Goal: Submit feedback/report problem

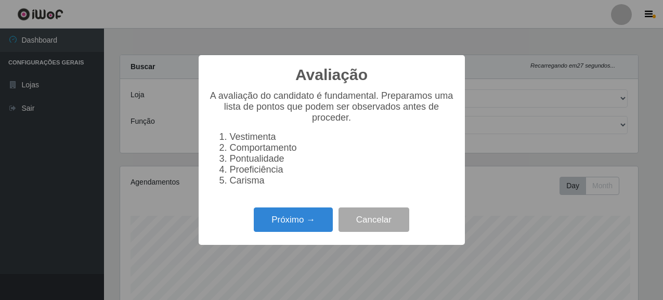
select select "496"
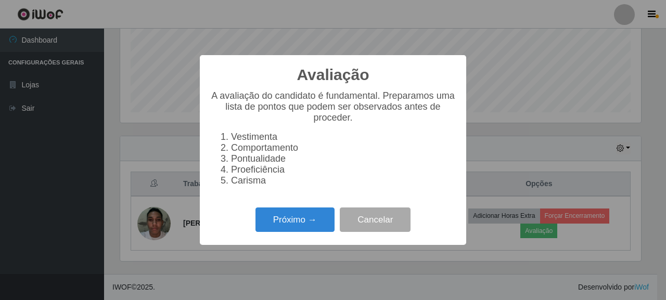
scroll to position [216, 521]
click at [287, 224] on button "Próximo →" at bounding box center [294, 219] width 79 height 24
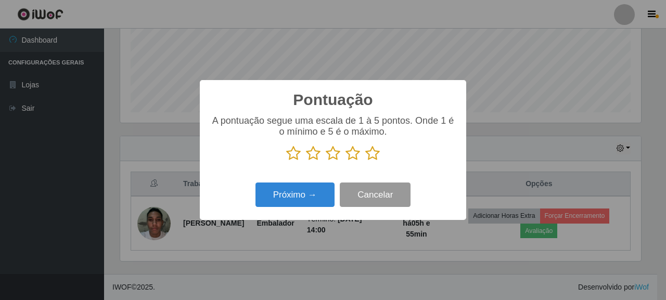
scroll to position [519827, 519523]
click at [364, 154] on p at bounding box center [332, 154] width 245 height 16
click at [368, 154] on icon at bounding box center [372, 154] width 15 height 16
click at [365, 161] on input "radio" at bounding box center [365, 161] width 0 height 0
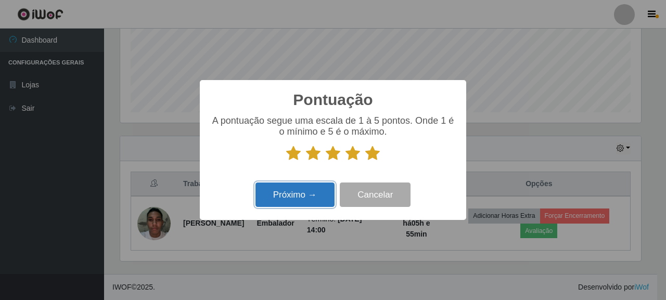
click at [307, 193] on button "Próximo →" at bounding box center [294, 195] width 79 height 24
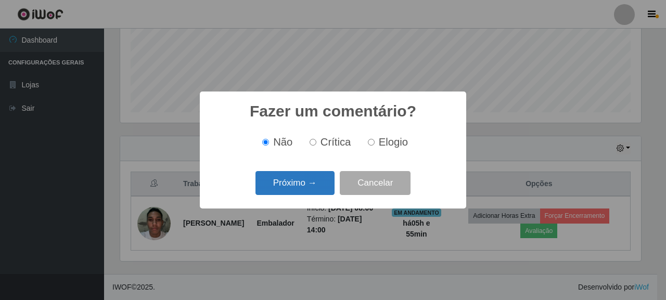
click at [312, 178] on button "Próximo →" at bounding box center [294, 183] width 79 height 24
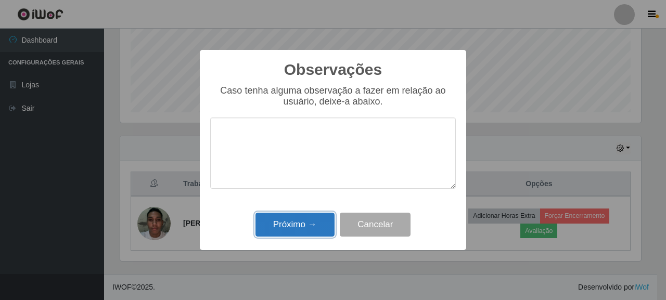
click at [301, 225] on button "Próximo →" at bounding box center [294, 225] width 79 height 24
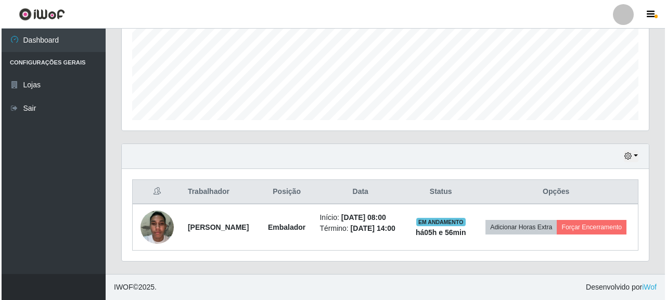
scroll to position [252, 0]
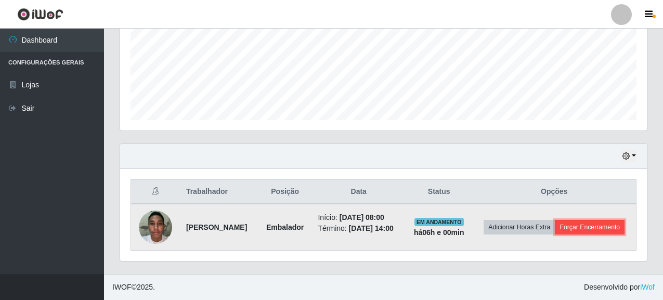
click at [580, 223] on button "Forçar Encerramento" at bounding box center [590, 227] width 70 height 15
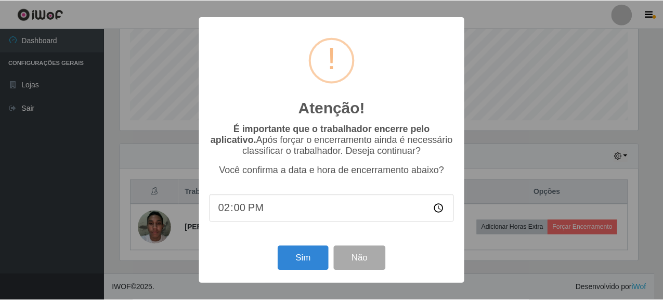
scroll to position [216, 521]
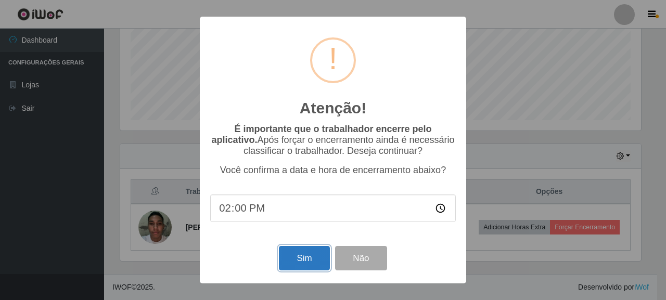
click at [302, 255] on button "Sim" at bounding box center [304, 258] width 50 height 24
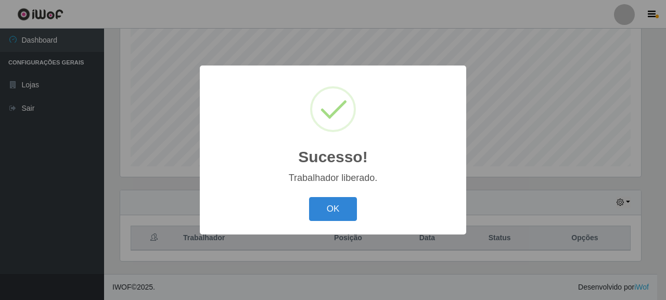
click at [349, 194] on div "Sucesso! × Trabalhador liberado. OK Cancel" at bounding box center [333, 150] width 266 height 168
click at [336, 212] on button "OK" at bounding box center [333, 209] width 48 height 24
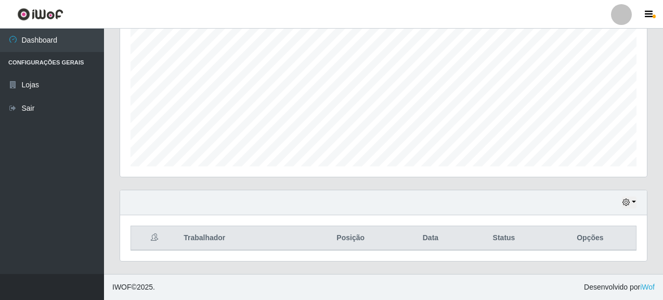
scroll to position [216, 527]
